Goal: Navigation & Orientation: Find specific page/section

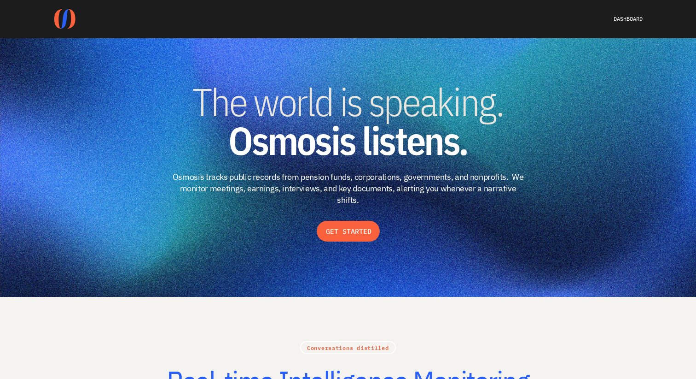
click at [390, 82] on span "The world is speaking." at bounding box center [348, 101] width 311 height 50
click at [350, 101] on span "The world is speaking." at bounding box center [348, 101] width 311 height 50
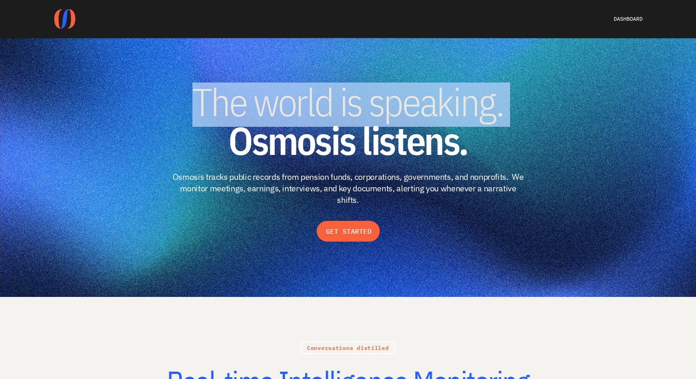
click at [350, 101] on span "The world is speaking." at bounding box center [348, 101] width 311 height 50
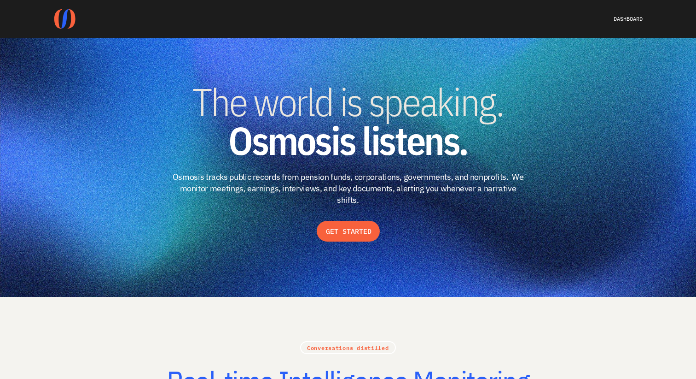
click at [394, 188] on p "Osmosis tracks public records from pension funds, corporations, governments, an…" at bounding box center [348, 188] width 354 height 35
drag, startPoint x: 387, startPoint y: 202, endPoint x: 454, endPoint y: 282, distance: 104.7
click at [624, 19] on link "DASHBOARD" at bounding box center [628, 18] width 29 height 7
drag, startPoint x: 482, startPoint y: 38, endPoint x: 554, endPoint y: 111, distance: 102.6
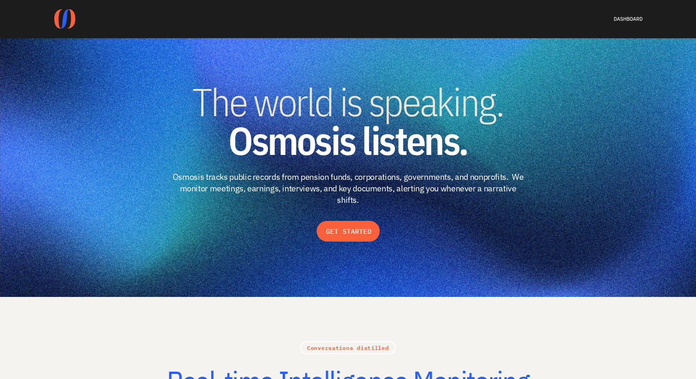
click at [314, 150] on strong "Osmosis listens." at bounding box center [347, 140] width 239 height 50
click at [111, 79] on img at bounding box center [348, 167] width 696 height 258
drag, startPoint x: 111, startPoint y: 79, endPoint x: 356, endPoint y: 169, distance: 261.3
click at [358, 174] on section "The world is speaking. Osmosis listens. Osmosis tracks public records from pens…" at bounding box center [348, 167] width 696 height 258
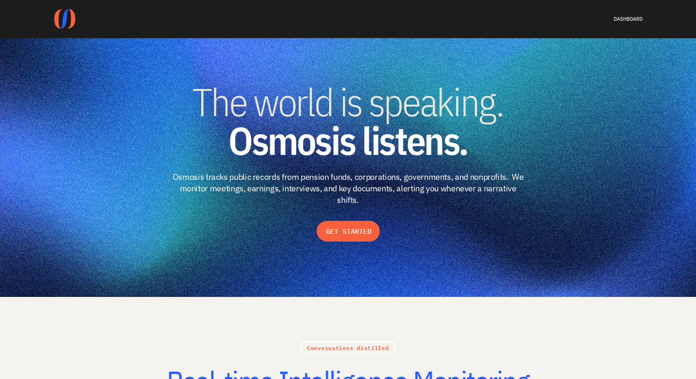
click at [443, 204] on p "Osmosis tracks public records from pension funds, corporations, governments, an…" at bounding box center [348, 188] width 354 height 35
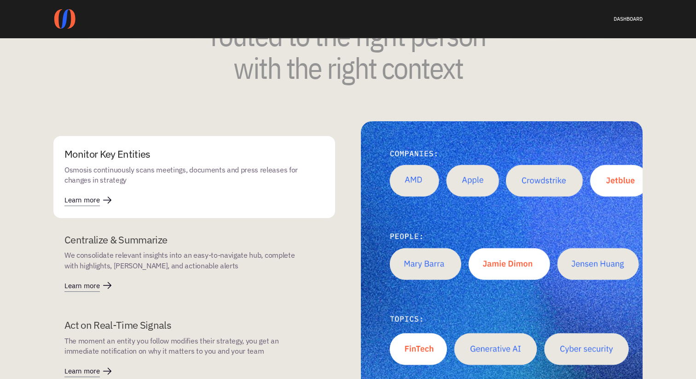
scroll to position [1173, 0]
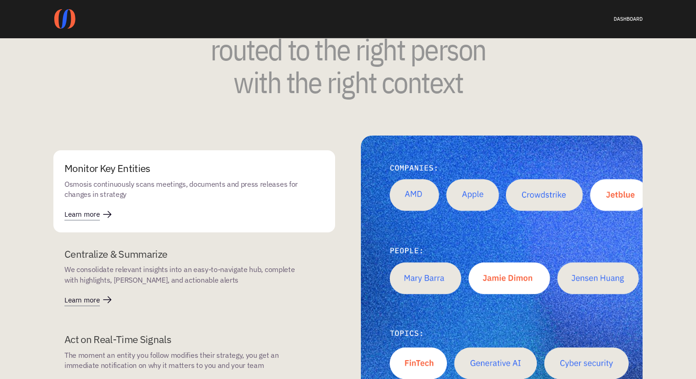
click at [215, 275] on p "We consolidate relevant insights into an easy-to-navigate hub, complete with hi…" at bounding box center [181, 274] width 234 height 21
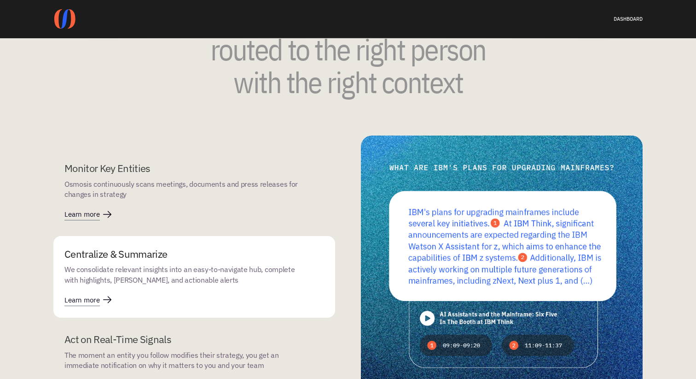
click at [151, 188] on p "Osmosis continuously scans meetings, documents and press releases for changes i…" at bounding box center [181, 188] width 234 height 21
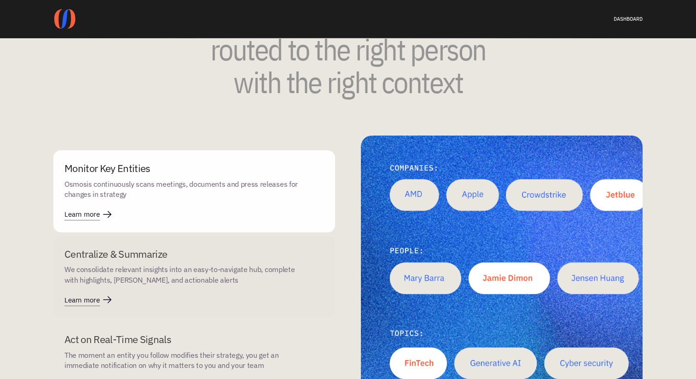
click at [146, 265] on p "We consolidate relevant insights into an easy-to-navigate hub, complete with hi…" at bounding box center [181, 274] width 234 height 21
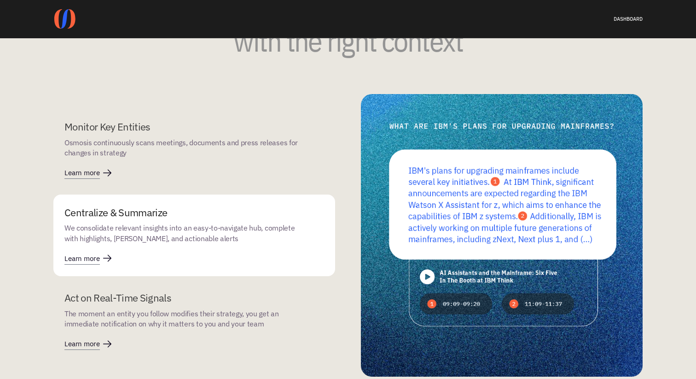
scroll to position [1231, 0]
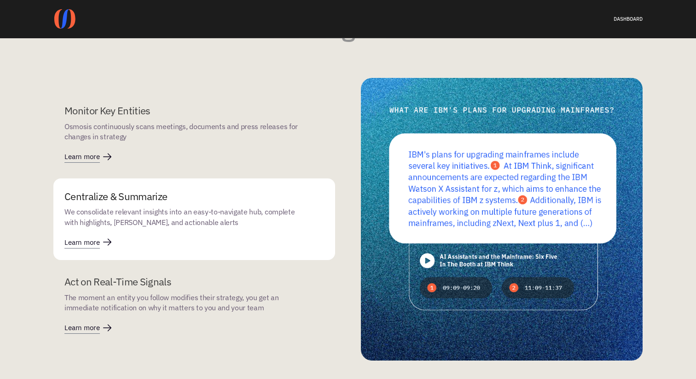
click at [150, 305] on p "The moment an entity you follow modifies their strategy, you get an immediate n…" at bounding box center [181, 302] width 234 height 21
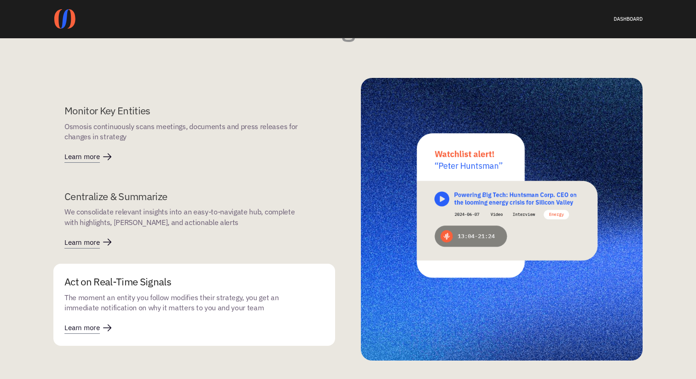
click at [222, 206] on p "We consolidate relevant insights into an easy-to-navigate hub, complete with hi…" at bounding box center [181, 216] width 234 height 21
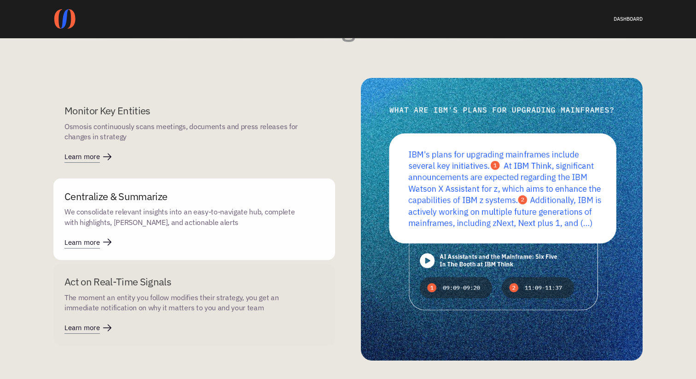
click at [205, 117] on div "Monitor Key Entities Osmosis continuously scans meetings, documents and press r…" at bounding box center [181, 123] width 234 height 38
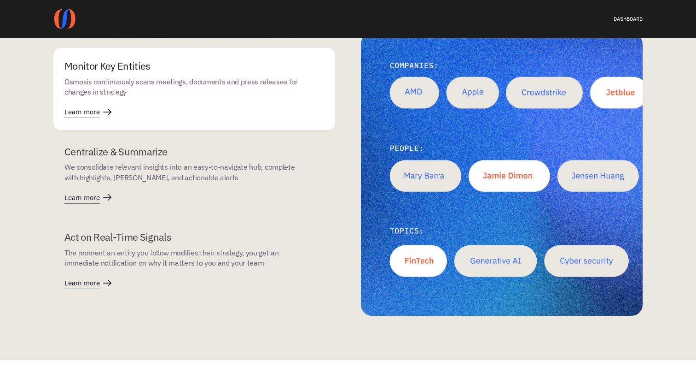
scroll to position [1241, 0]
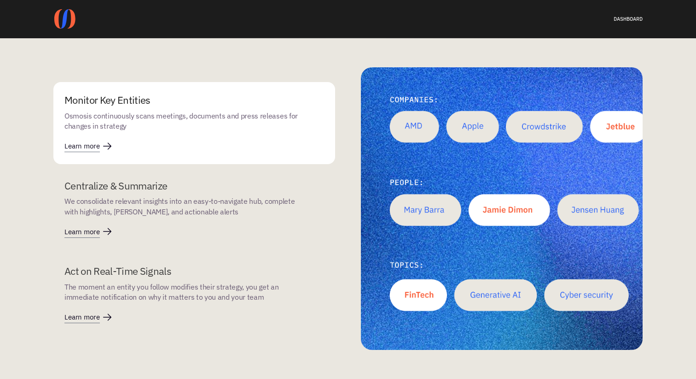
click at [203, 201] on p "We consolidate relevant insights into an easy-to-navigate hub, complete with hi…" at bounding box center [181, 206] width 234 height 21
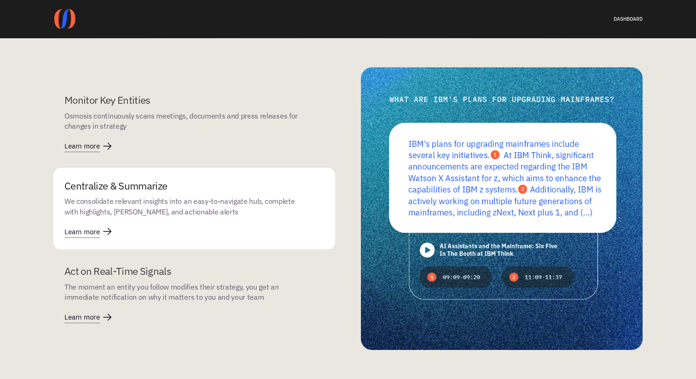
click at [177, 309] on div "Act on Real-Time Signals The moment an entity you follow modifies their strateg…" at bounding box center [181, 294] width 234 height 60
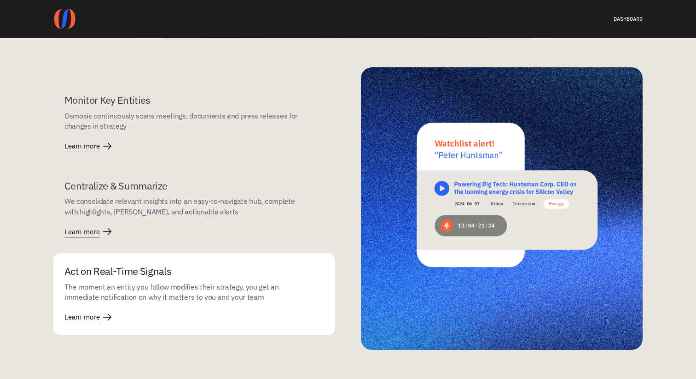
click at [251, 215] on p "We consolidate relevant insights into an easy-to-navigate hub, complete with hi…" at bounding box center [181, 206] width 234 height 21
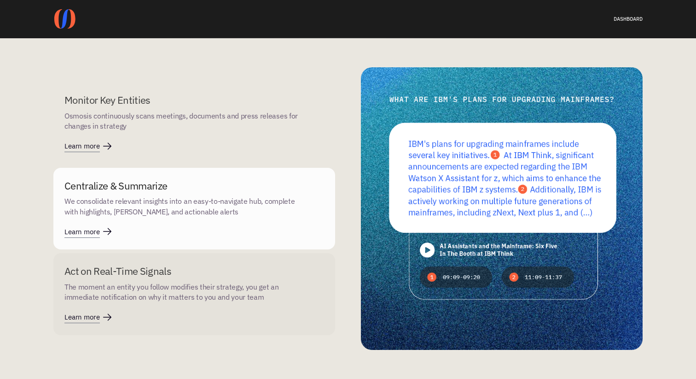
click at [199, 117] on p "Osmosis continuously scans meetings, documents and press releases for changes i…" at bounding box center [181, 120] width 234 height 21
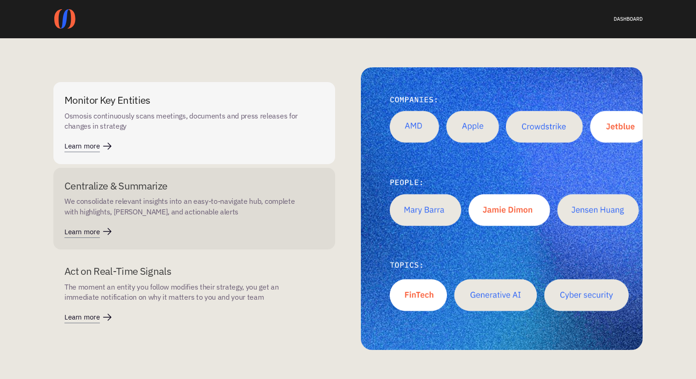
click at [188, 197] on p "We consolidate relevant insights into an easy-to-navigate hub, complete with hi…" at bounding box center [181, 206] width 234 height 21
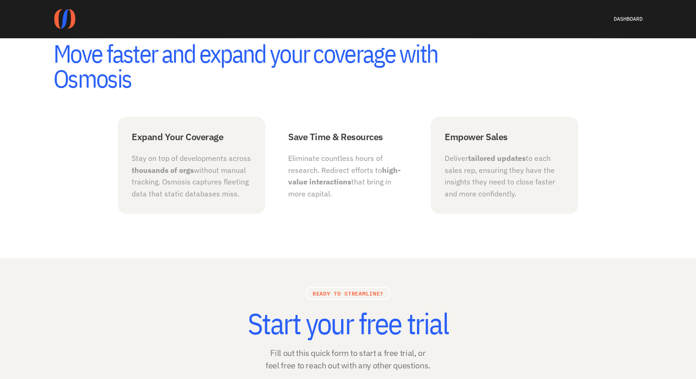
scroll to position [1748, 0]
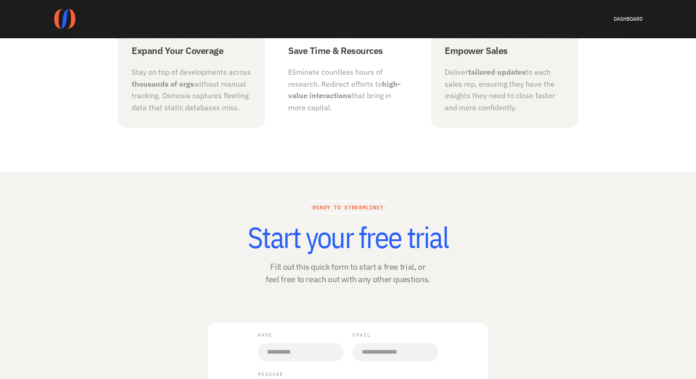
click at [214, 89] on p "thousands of orgs without manual tracking. Osmosis captures fleeting data that …" at bounding box center [192, 95] width 120 height 35
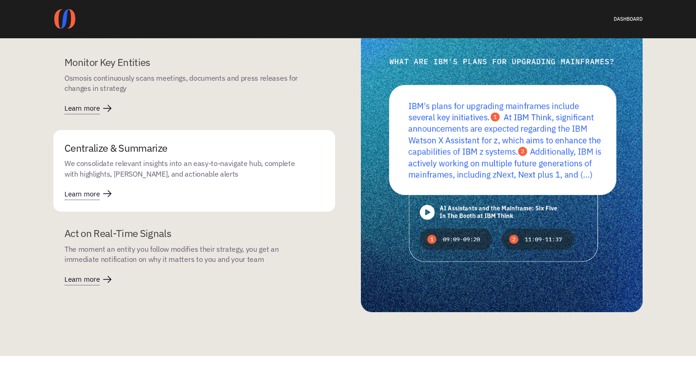
scroll to position [1272, 0]
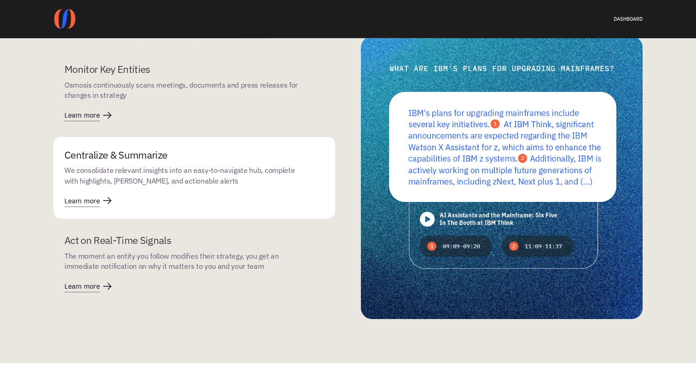
click at [118, 112] on div "Monitor Key Entities Osmosis continuously scans meetings, documents and press r…" at bounding box center [181, 92] width 234 height 60
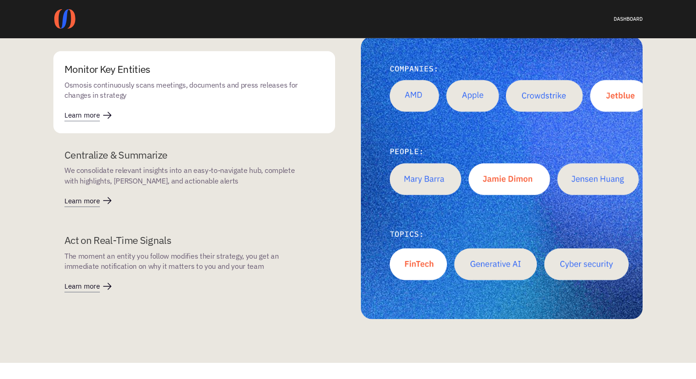
click at [108, 65] on p "Monitor Key Entities" at bounding box center [181, 69] width 234 height 14
drag, startPoint x: 102, startPoint y: 81, endPoint x: 234, endPoint y: 168, distance: 158.9
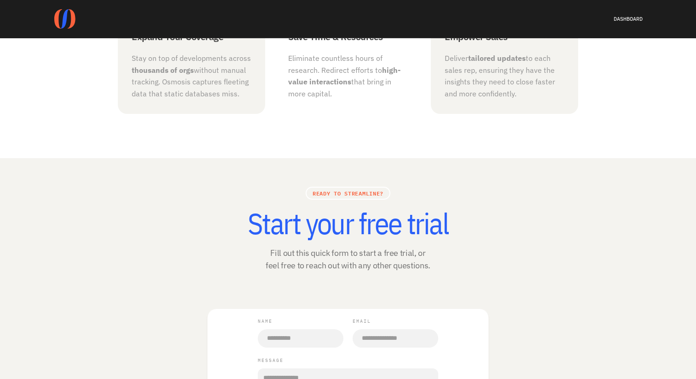
scroll to position [1971, 0]
